Goal: Task Accomplishment & Management: Manage account settings

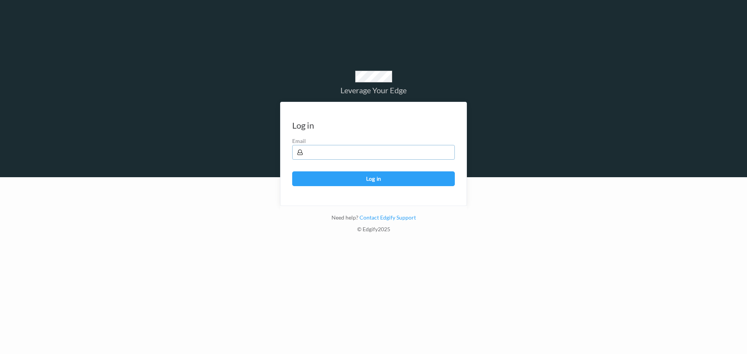
click at [396, 155] on input "text" at bounding box center [373, 152] width 163 height 15
type input "[EMAIL_ADDRESS][DOMAIN_NAME]"
click at [399, 183] on button "Log in" at bounding box center [373, 178] width 163 height 15
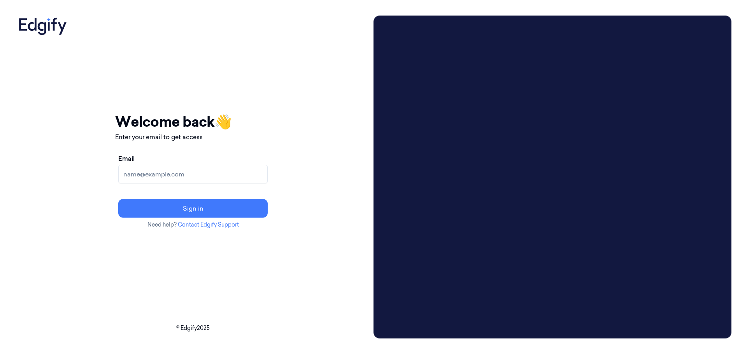
click at [226, 176] on input "Email" at bounding box center [192, 174] width 149 height 19
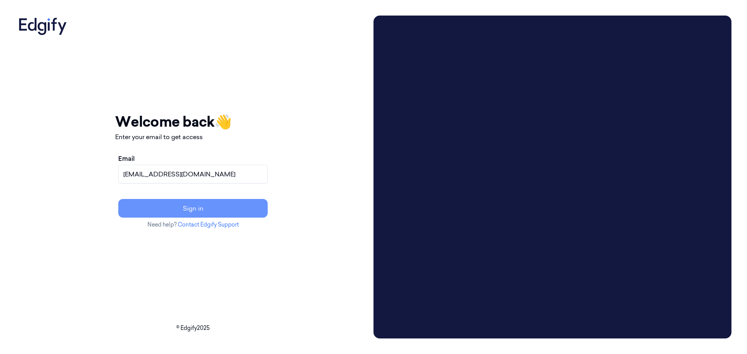
click at [223, 207] on button "Sign in" at bounding box center [192, 208] width 149 height 19
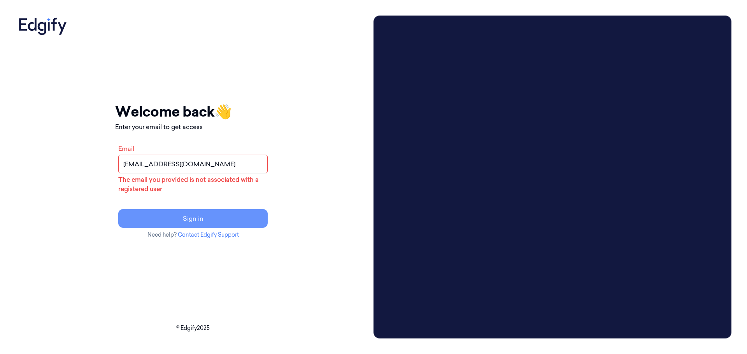
click at [254, 217] on button "Sign in" at bounding box center [192, 218] width 149 height 19
drag, startPoint x: 245, startPoint y: 165, endPoint x: 106, endPoint y: 158, distance: 139.8
click at [106, 158] on div "Your session expired - please log in again Email sent - check your inbox for th…" at bounding box center [193, 177] width 355 height 323
click at [174, 165] on input "[EMAIL_ADDRESS][DOMAIN_NAME]" at bounding box center [192, 164] width 149 height 19
drag, startPoint x: 174, startPoint y: 165, endPoint x: 139, endPoint y: 169, distance: 35.6
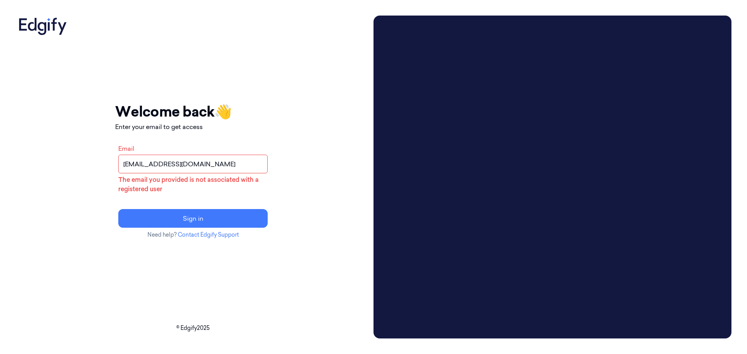
click at [139, 169] on div "Your session expired - please log in again Email sent - check your inbox for th…" at bounding box center [193, 177] width 355 height 323
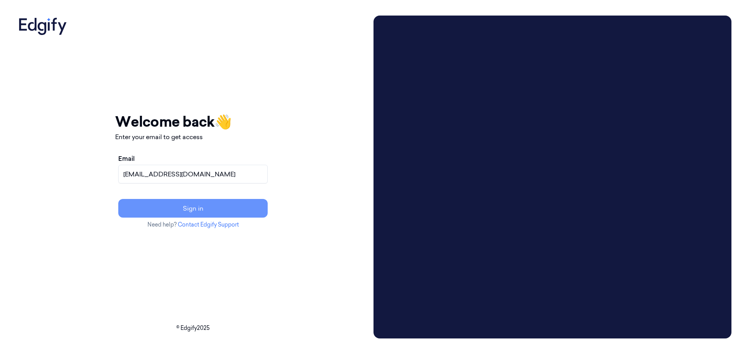
click at [224, 206] on button "Sign in" at bounding box center [192, 208] width 149 height 19
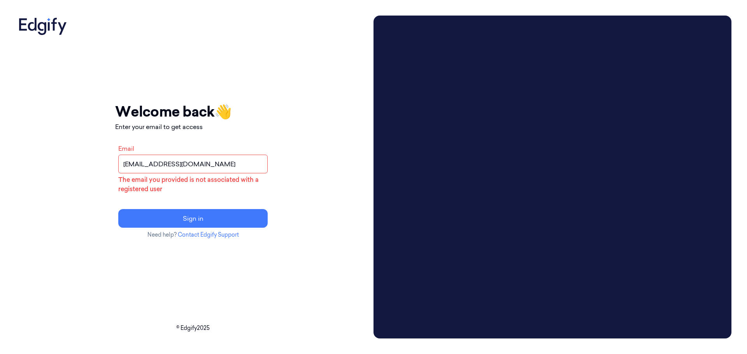
drag, startPoint x: 186, startPoint y: 164, endPoint x: 134, endPoint y: 161, distance: 52.6
click at [134, 161] on div "Your session expired - please log in again Email sent - check your inbox for th…" at bounding box center [193, 177] width 355 height 323
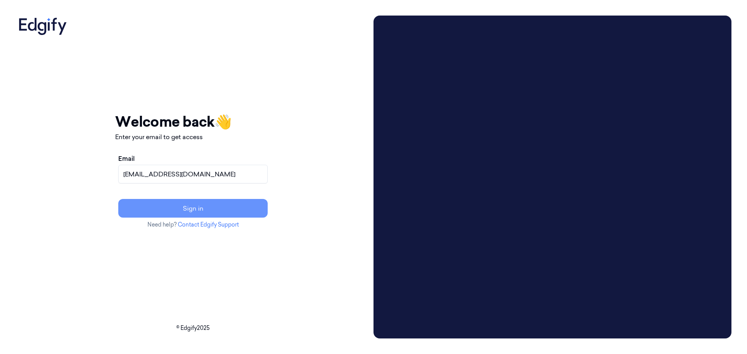
type input "helpdesk@shufersal.co.il"
click at [193, 210] on button "Sign in" at bounding box center [192, 208] width 149 height 19
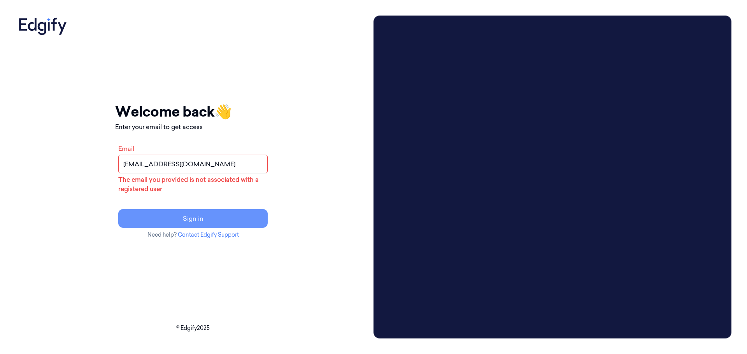
click at [214, 225] on button "Sign in" at bounding box center [192, 218] width 149 height 19
drag, startPoint x: 236, startPoint y: 165, endPoint x: 63, endPoint y: 168, distance: 173.4
click at [63, 168] on div "Your session expired - please log in again Email sent - check your inbox for th…" at bounding box center [193, 177] width 355 height 323
click at [254, 164] on input "helpdesk@shufersal.co.il" at bounding box center [192, 164] width 149 height 19
click at [259, 217] on button "Sign in" at bounding box center [192, 218] width 149 height 19
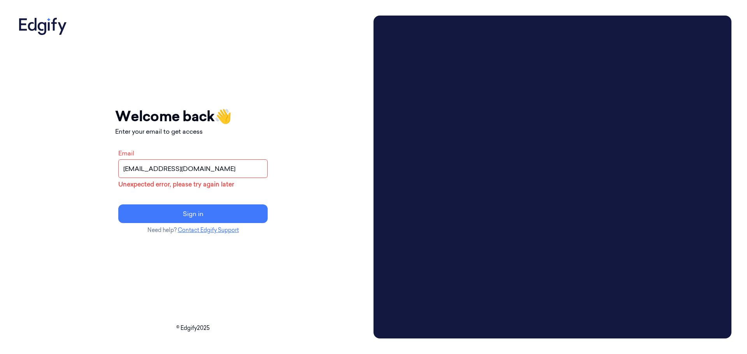
click at [239, 231] on link "Contact Edgify Support" at bounding box center [208, 230] width 61 height 7
drag, startPoint x: 250, startPoint y: 165, endPoint x: 93, endPoint y: 170, distance: 157.5
click at [93, 170] on div "Your session expired - please log in again Email sent - check your inbox for th…" at bounding box center [193, 177] width 355 height 323
click at [245, 169] on input "Email" at bounding box center [192, 168] width 149 height 19
type input "[EMAIL_ADDRESS][DOMAIN_NAME]"
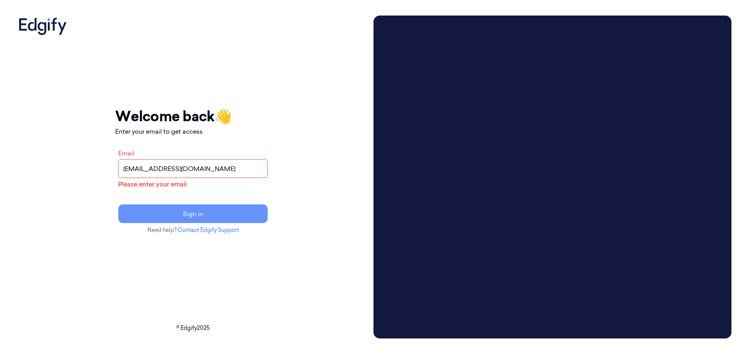
click at [261, 213] on button "Sign in" at bounding box center [192, 214] width 149 height 19
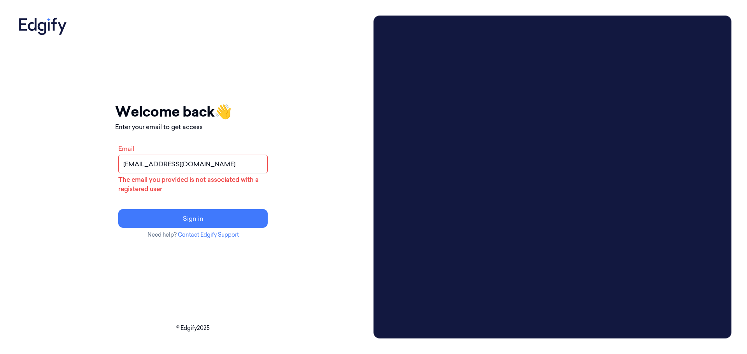
click at [240, 166] on input "[EMAIL_ADDRESS][DOMAIN_NAME]" at bounding box center [192, 164] width 149 height 19
drag, startPoint x: 109, startPoint y: 146, endPoint x: 114, endPoint y: 138, distance: 9.5
click at [78, 142] on div "Your session expired - please log in again Email sent - check your inbox for th…" at bounding box center [193, 177] width 355 height 323
